Goal: Check status

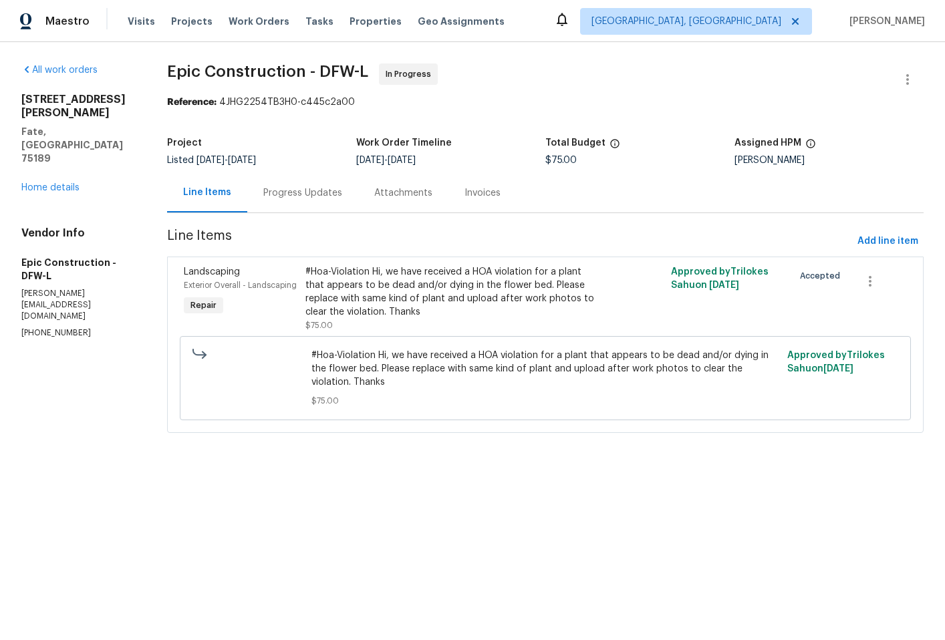
click at [293, 196] on div "Progress Updates" at bounding box center [302, 192] width 79 height 13
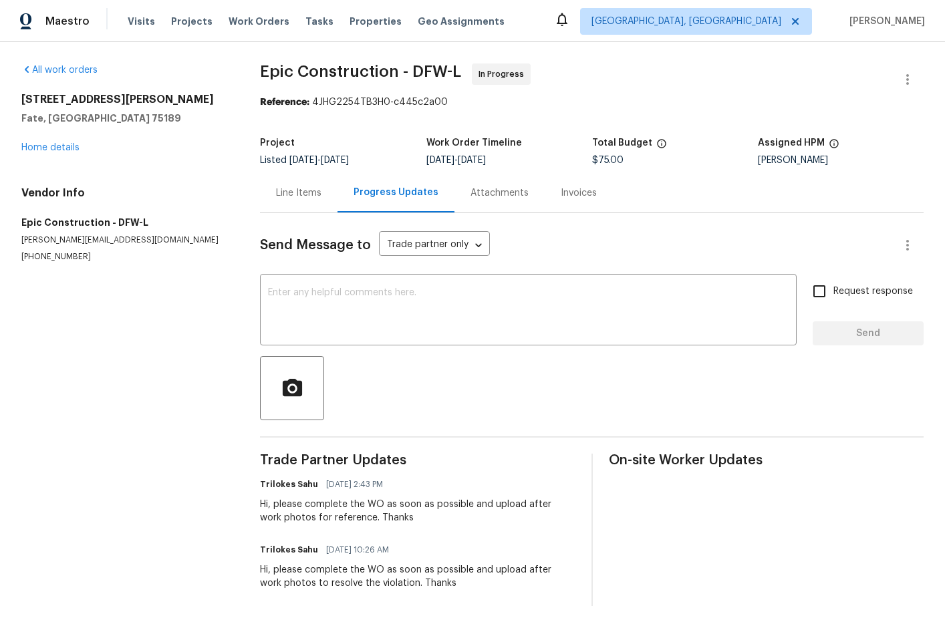
click at [309, 192] on div "Line Items" at bounding box center [298, 192] width 45 height 13
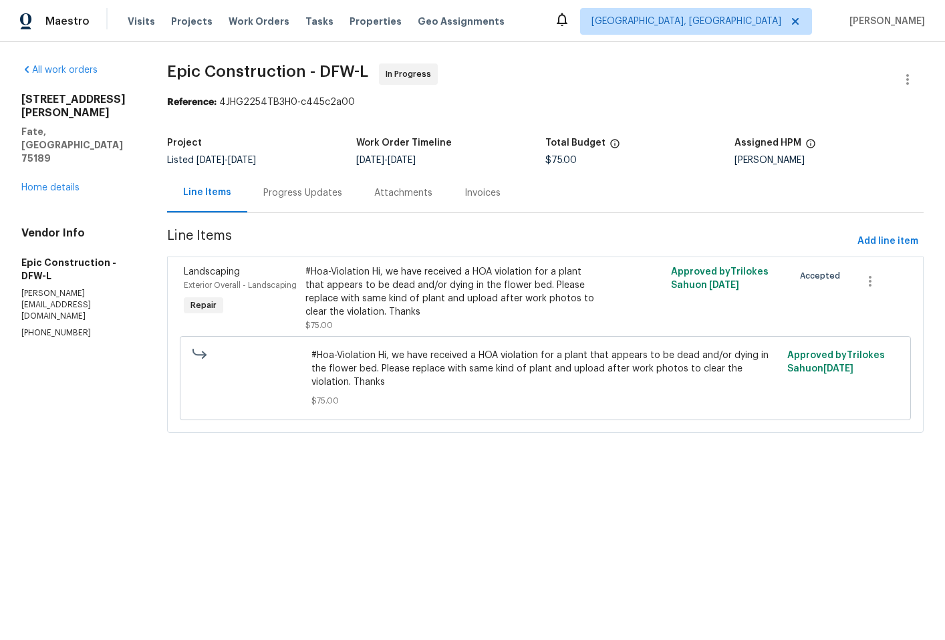
click at [315, 192] on div "Progress Updates" at bounding box center [302, 192] width 79 height 13
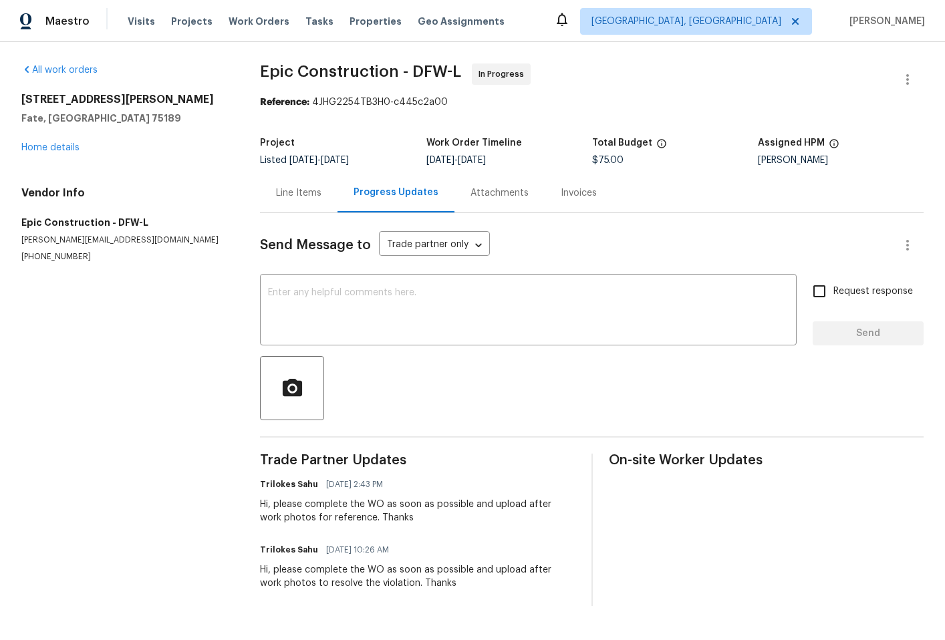
click at [293, 196] on div "Line Items" at bounding box center [298, 192] width 45 height 13
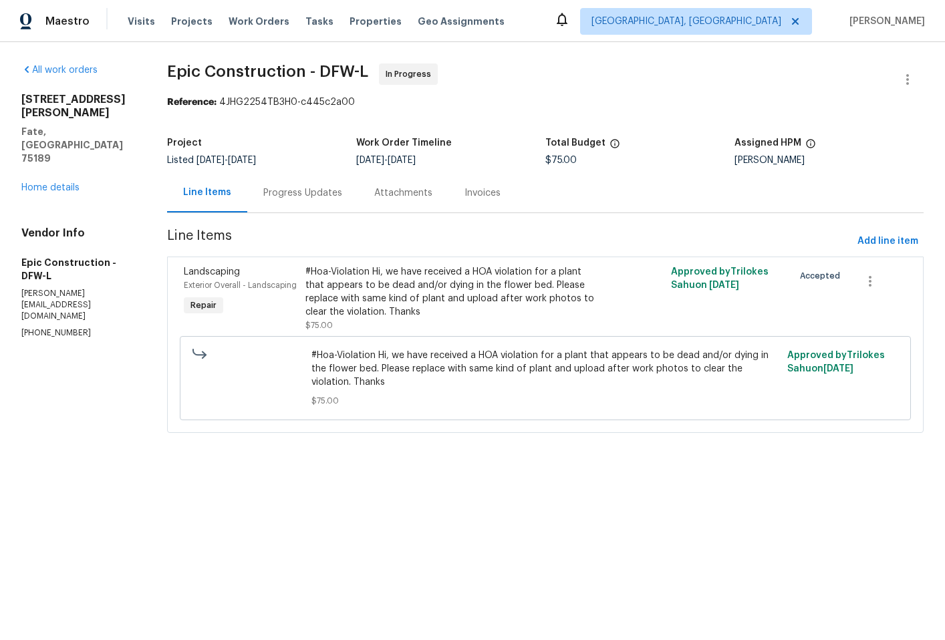
click at [452, 303] on div "#Hoa-Violation Hi, we have received a HOA violation for a plant that appears to…" at bounding box center [453, 291] width 297 height 53
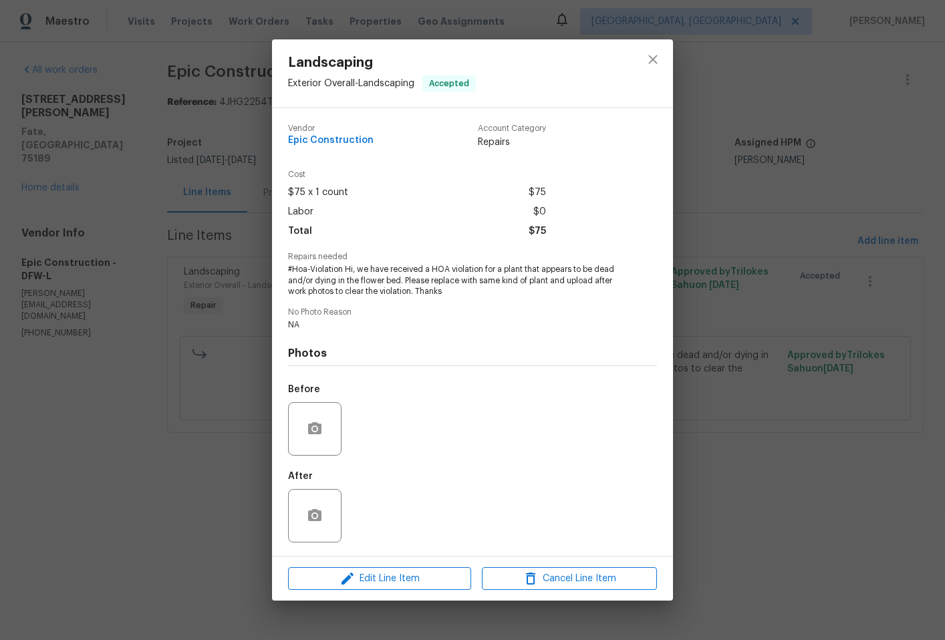
drag, startPoint x: 701, startPoint y: 441, endPoint x: 749, endPoint y: 475, distance: 58.4
click at [702, 443] on div "Landscaping Exterior Overall - Landscaping Accepted Vendor Epic Construction Ac…" at bounding box center [472, 320] width 945 height 640
